Goal: Entertainment & Leisure: Consume media (video, audio)

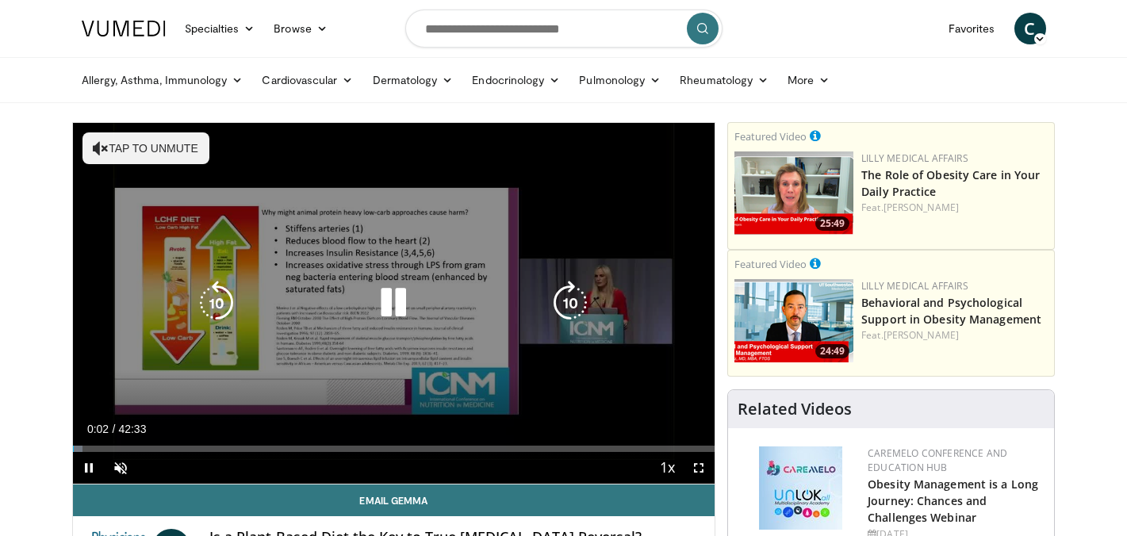
click at [391, 303] on icon "Video Player" at bounding box center [393, 303] width 44 height 44
